Goal: Transaction & Acquisition: Book appointment/travel/reservation

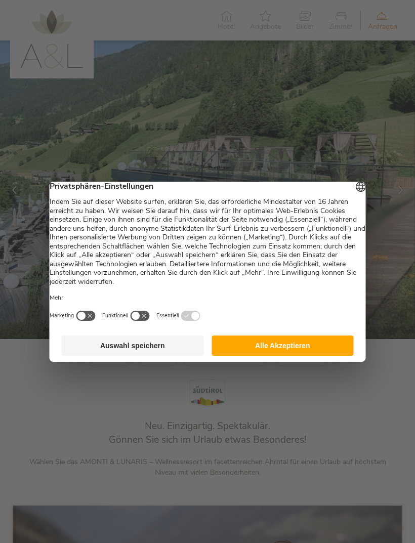
click at [290, 352] on button "Alle Akzeptieren" at bounding box center [282, 345] width 142 height 20
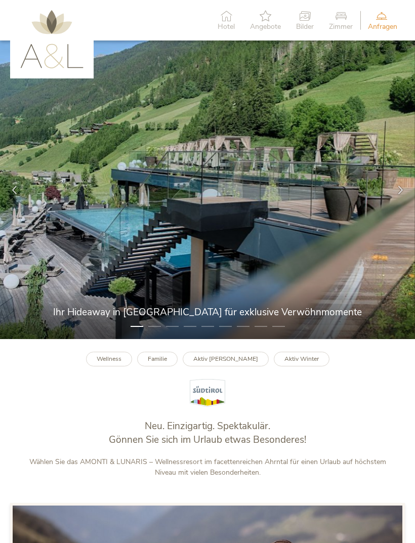
click at [250, 21] on icon at bounding box center [265, 15] width 31 height 11
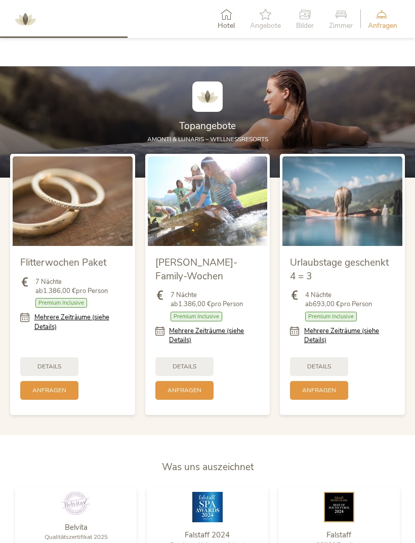
scroll to position [929, 0]
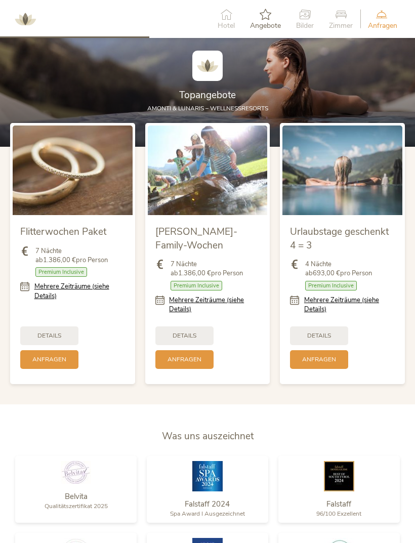
click at [332, 345] on div "Details" at bounding box center [319, 335] width 58 height 19
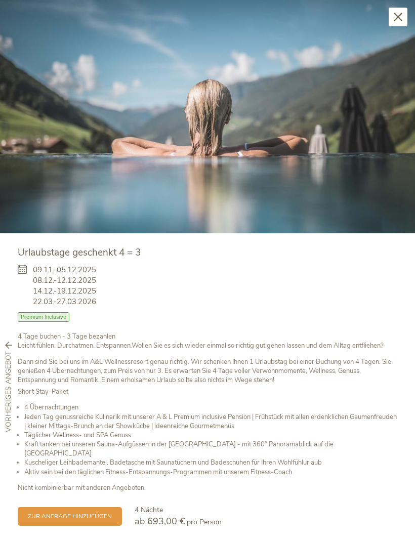
click at [401, 24] on div "Schließen" at bounding box center [398, 17] width 19 height 19
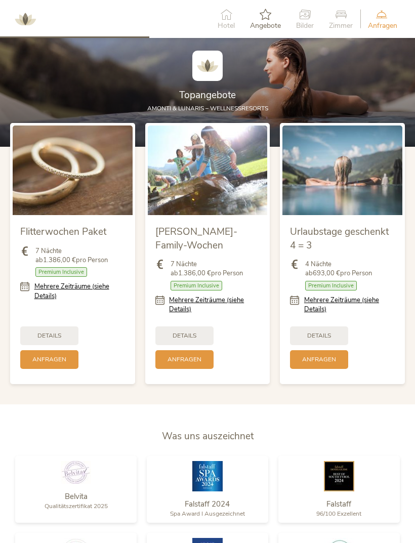
click at [201, 345] on div "Details" at bounding box center [184, 335] width 58 height 19
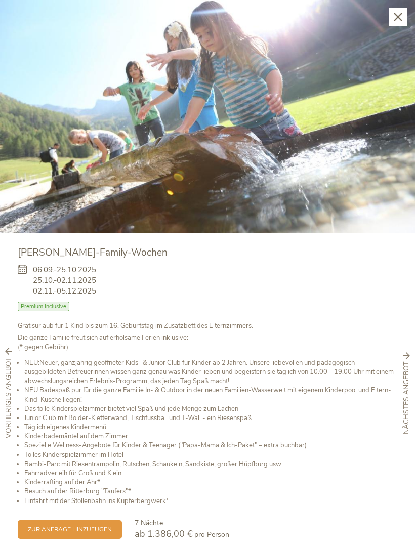
click at [397, 29] on img at bounding box center [207, 116] width 415 height 233
click at [400, 19] on icon at bounding box center [398, 17] width 9 height 9
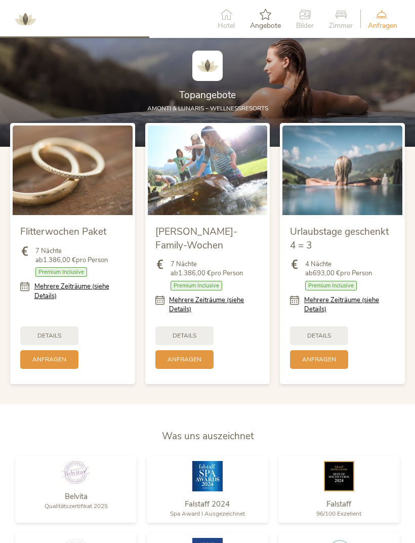
click at [192, 340] on span "Details" at bounding box center [185, 335] width 24 height 9
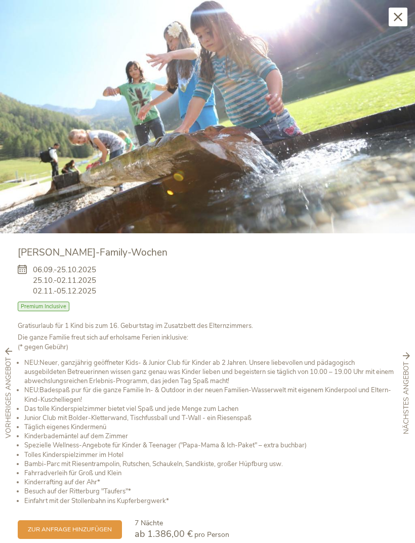
click at [100, 529] on span "zur Anfrage hinzufügen" at bounding box center [70, 529] width 84 height 9
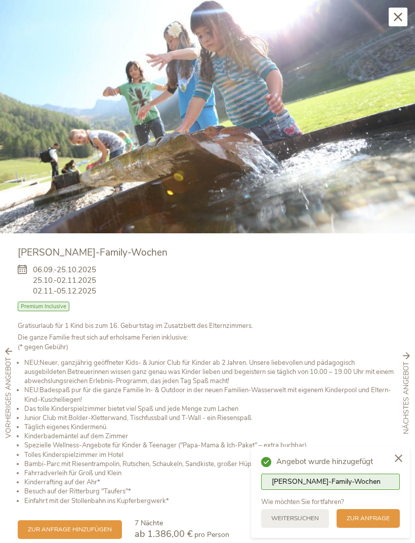
click at [316, 512] on div "weitersuchen" at bounding box center [295, 518] width 68 height 19
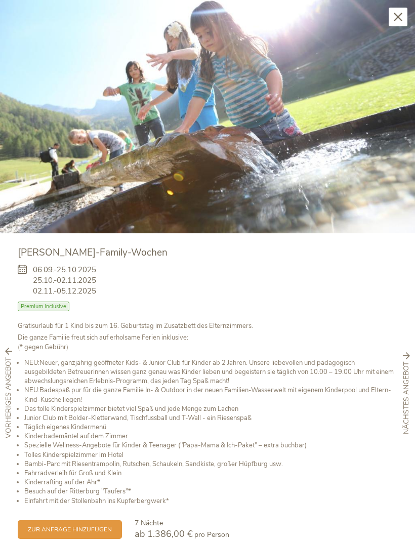
click at [401, 17] on icon at bounding box center [398, 17] width 9 height 9
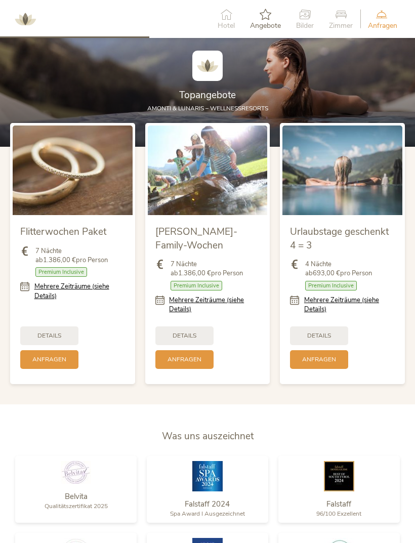
click at [231, 29] on span "Hotel" at bounding box center [226, 25] width 17 height 7
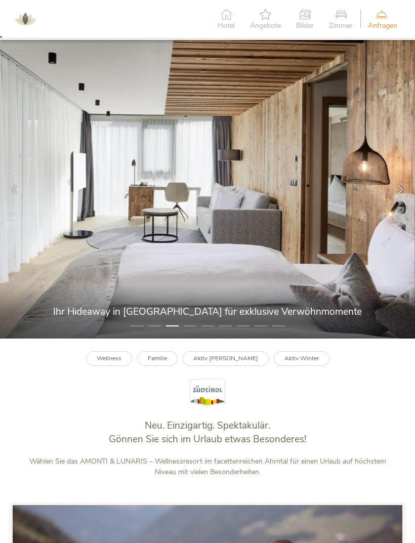
scroll to position [0, 0]
